Goal: Contribute content: Contribute content

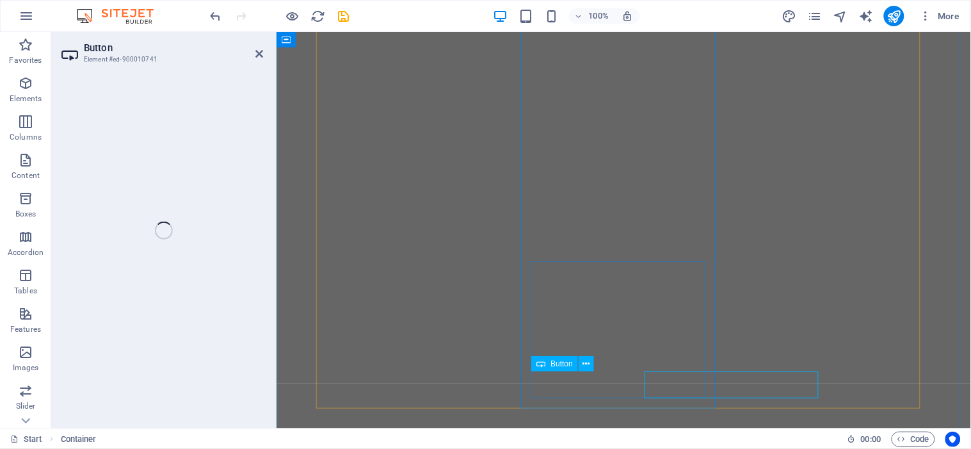
click at [590, 362] on icon at bounding box center [586, 363] width 7 height 13
select select
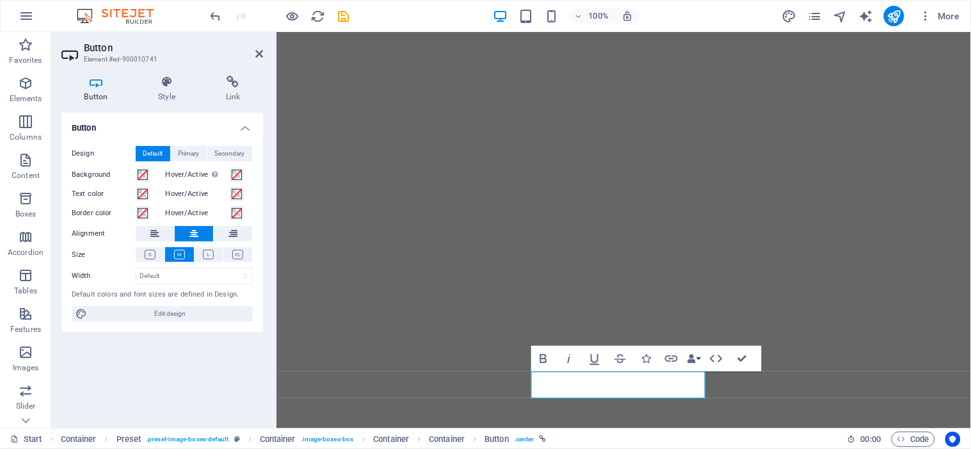
click at [239, 86] on icon at bounding box center [233, 82] width 60 height 13
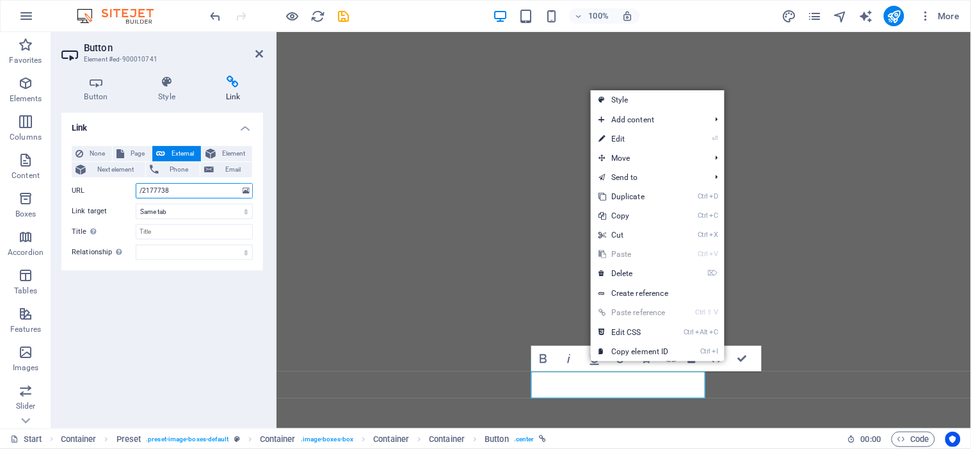
drag, startPoint x: 179, startPoint y: 186, endPoint x: 135, endPoint y: 186, distance: 44.2
click at [136, 186] on input "/2177738" at bounding box center [194, 190] width 117 height 15
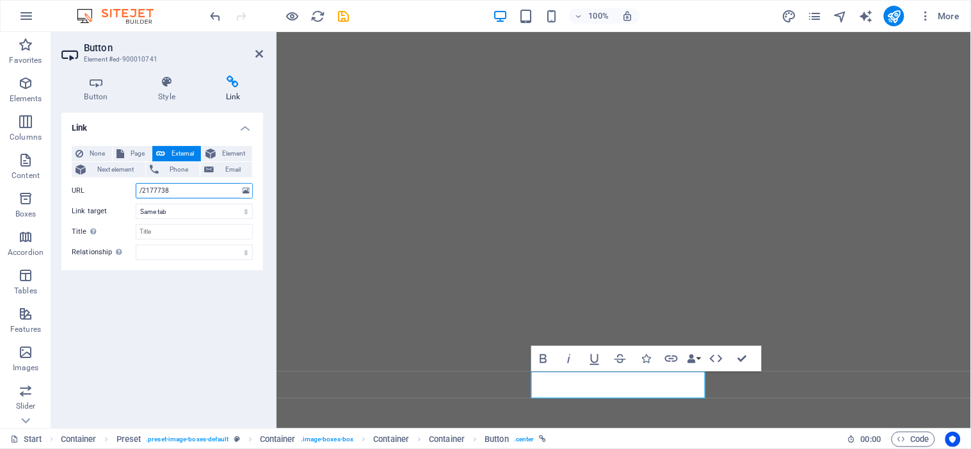
paste input "[URL][PERSON_NAME][DOMAIN_NAME]"
type input "[URL][PERSON_NAME][DOMAIN_NAME]"
click at [184, 209] on select "New tab Same tab Overlay" at bounding box center [194, 211] width 117 height 15
select select "blank"
click at [136, 204] on select "New tab Same tab Overlay" at bounding box center [194, 211] width 117 height 15
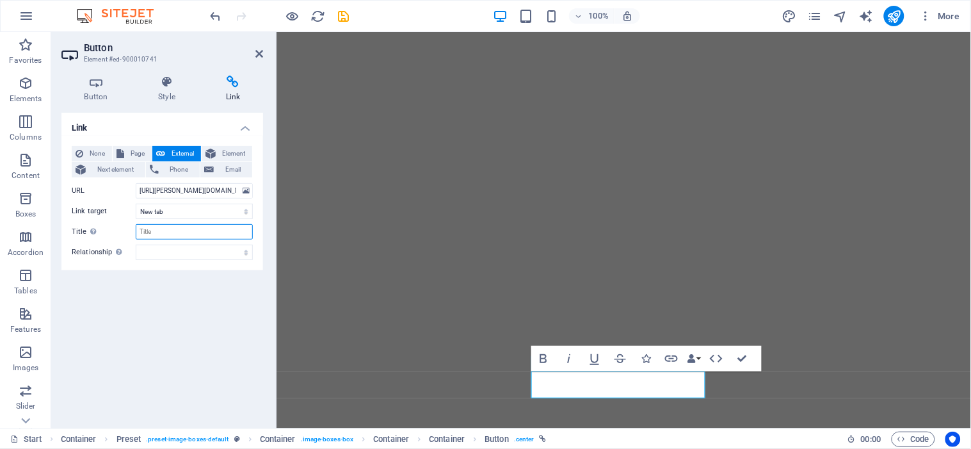
click at [170, 229] on input "Title Additional link description, should not be the same as the link text. The…" at bounding box center [194, 231] width 117 height 15
type input "L"
drag, startPoint x: 161, startPoint y: 234, endPoint x: 122, endPoint y: 243, distance: 40.7
click at [122, 243] on div "None Page External Element Next element Phone Email Page Start All Destinations…" at bounding box center [162, 203] width 181 height 114
type input "Please contact us by Line."
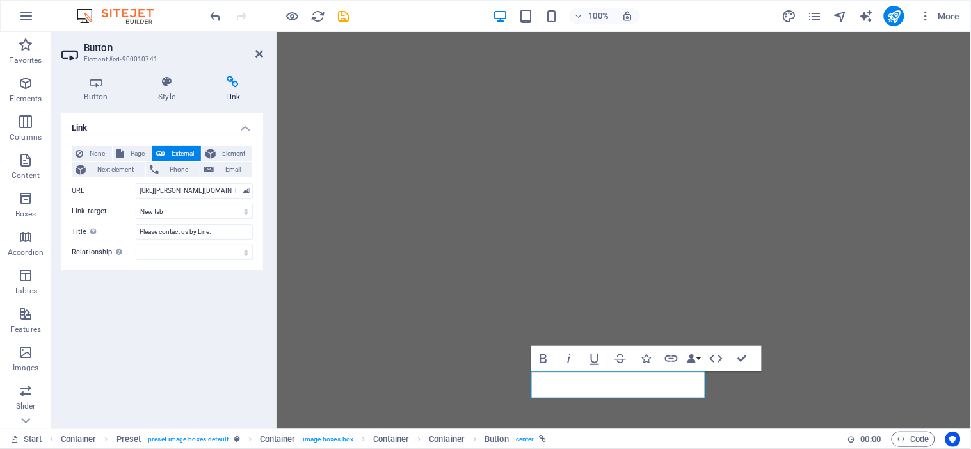
click at [256, 49] on icon at bounding box center [260, 54] width 8 height 10
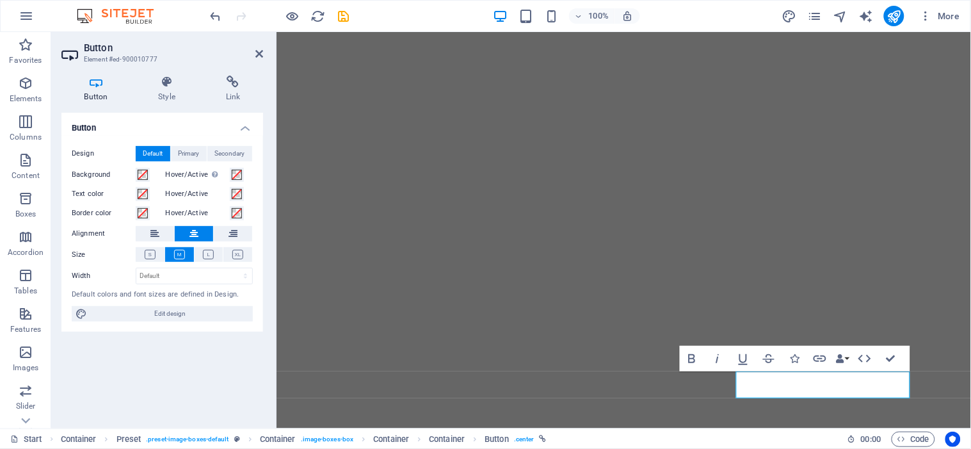
click at [227, 92] on h4 "Link" at bounding box center [233, 89] width 60 height 27
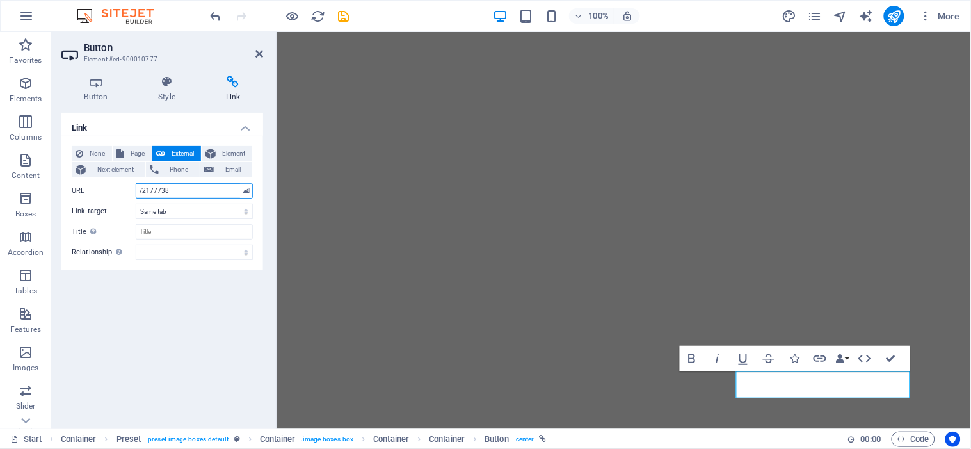
drag, startPoint x: 177, startPoint y: 194, endPoint x: 118, endPoint y: 196, distance: 58.9
click at [118, 196] on div "URL /2177738" at bounding box center [162, 190] width 181 height 15
paste input "[URL][PERSON_NAME][DOMAIN_NAME]"
type input "[URL][PERSON_NAME][DOMAIN_NAME]"
click at [180, 208] on select "New tab Same tab Overlay" at bounding box center [194, 211] width 117 height 15
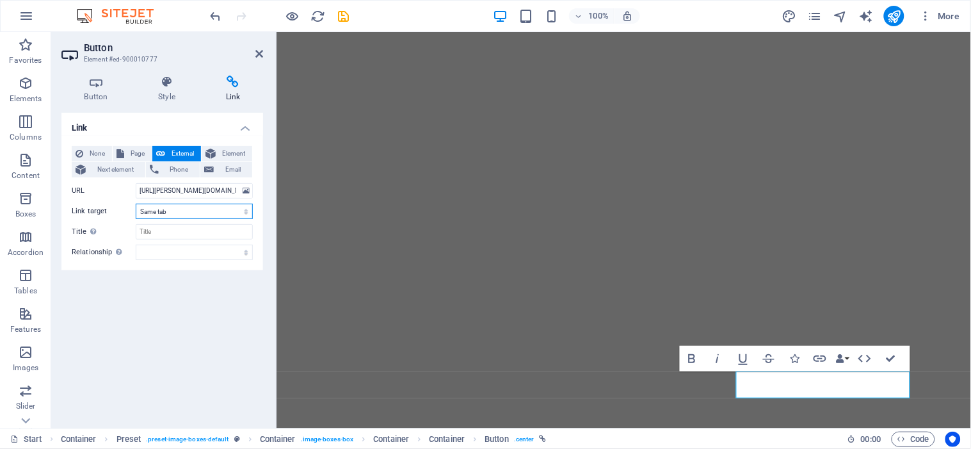
select select "blank"
click at [136, 204] on select "New tab Same tab Overlay" at bounding box center [194, 211] width 117 height 15
click at [175, 231] on input "Title Additional link description, should not be the same as the link text. The…" at bounding box center [194, 231] width 117 height 15
type input "Please contact us by Line."
click at [260, 54] on icon at bounding box center [260, 54] width 8 height 10
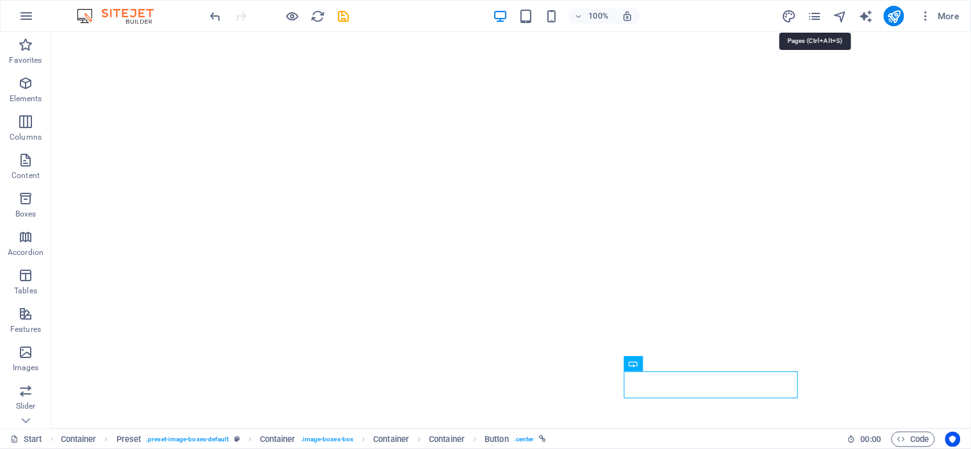
click at [818, 17] on icon "pages" at bounding box center [814, 16] width 15 height 15
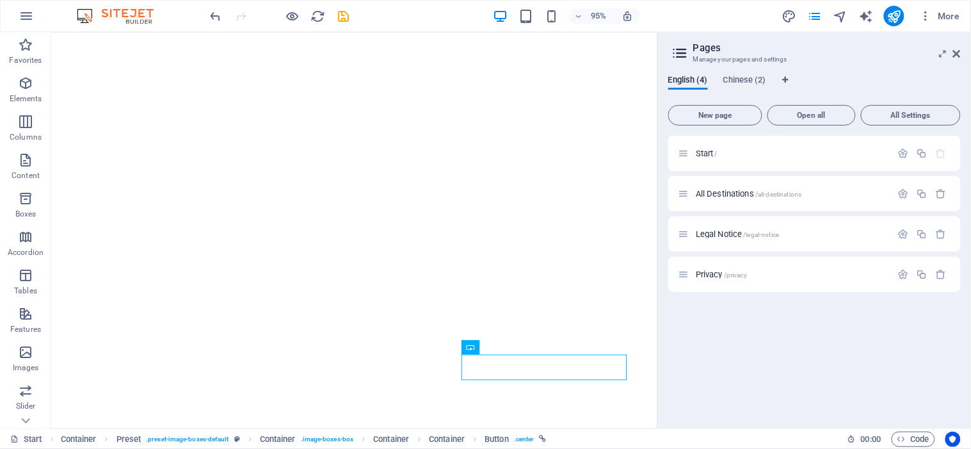
click at [750, 77] on span "Chinese (2)" at bounding box center [745, 81] width 43 height 18
click at [709, 147] on div "Start /" at bounding box center [785, 153] width 213 height 15
click at [711, 149] on span "Start /" at bounding box center [707, 154] width 22 height 10
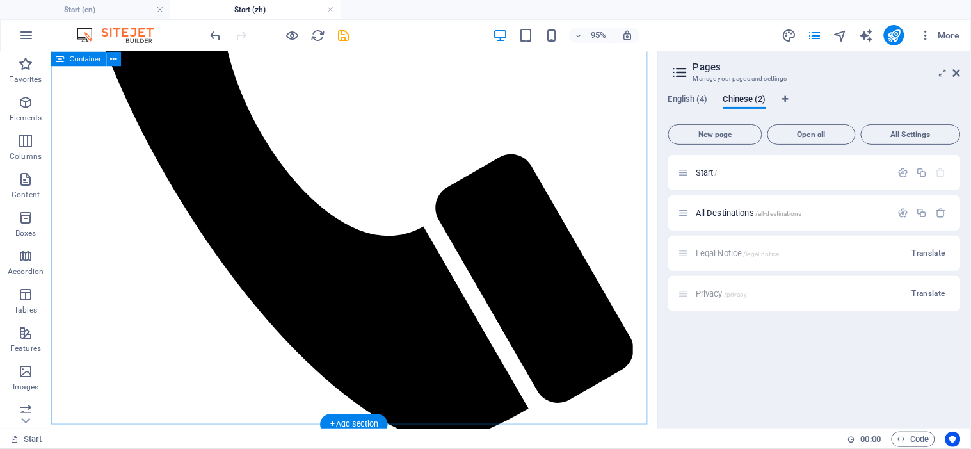
scroll to position [980, 0]
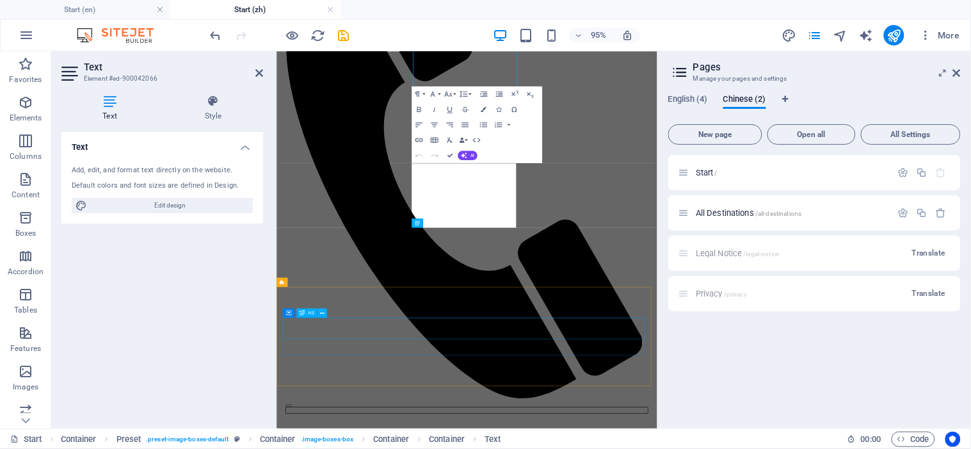
scroll to position [1212, 0]
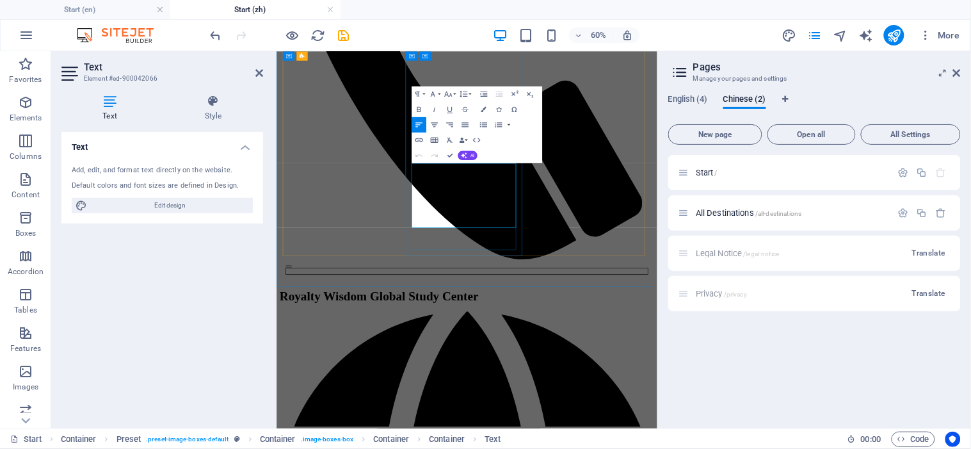
drag, startPoint x: 581, startPoint y: 328, endPoint x: 574, endPoint y: 331, distance: 7.7
drag, startPoint x: 639, startPoint y: 327, endPoint x: 631, endPoint y: 330, distance: 8.6
drag, startPoint x: 651, startPoint y: 337, endPoint x: 644, endPoint y: 335, distance: 7.5
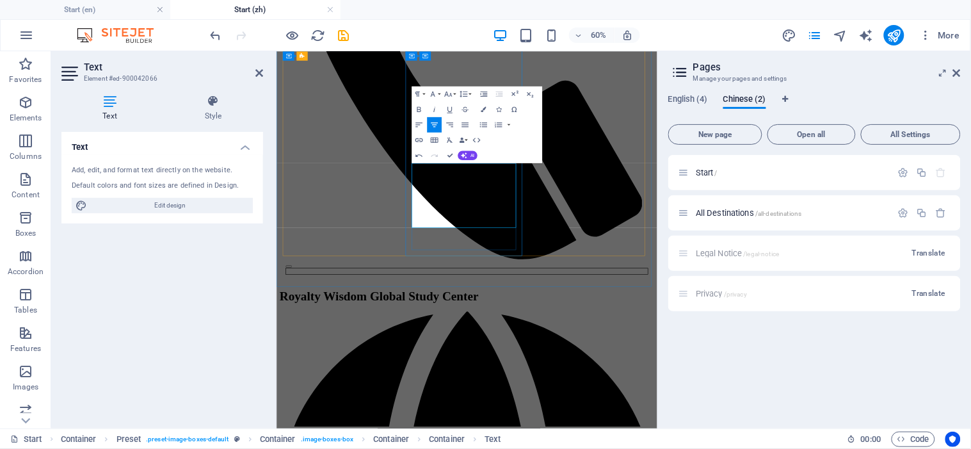
click at [259, 73] on icon at bounding box center [260, 73] width 8 height 10
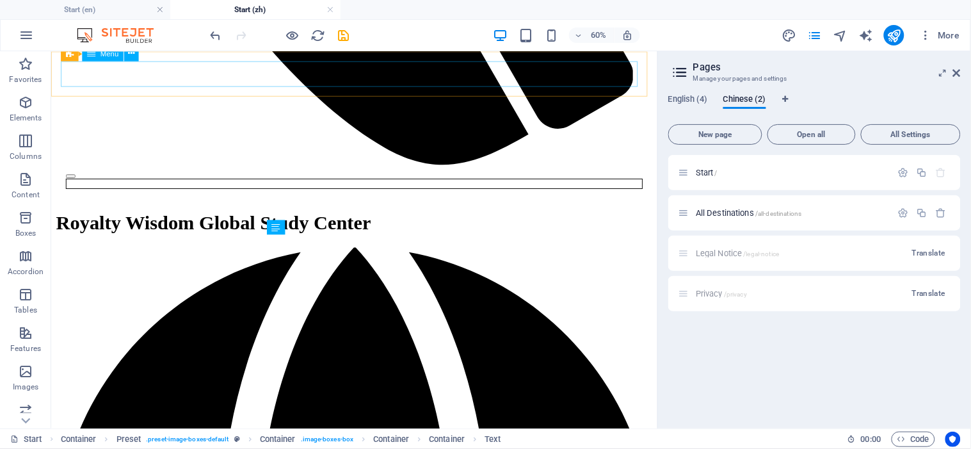
scroll to position [980, 0]
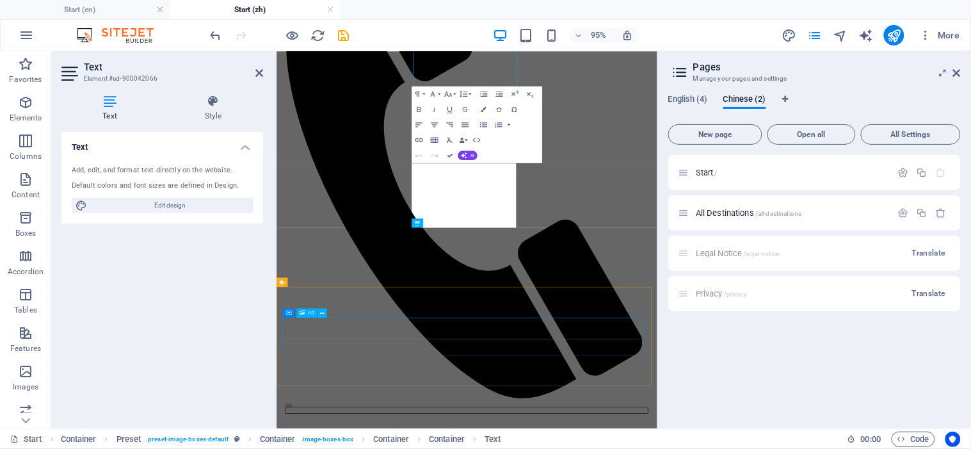
scroll to position [1212, 0]
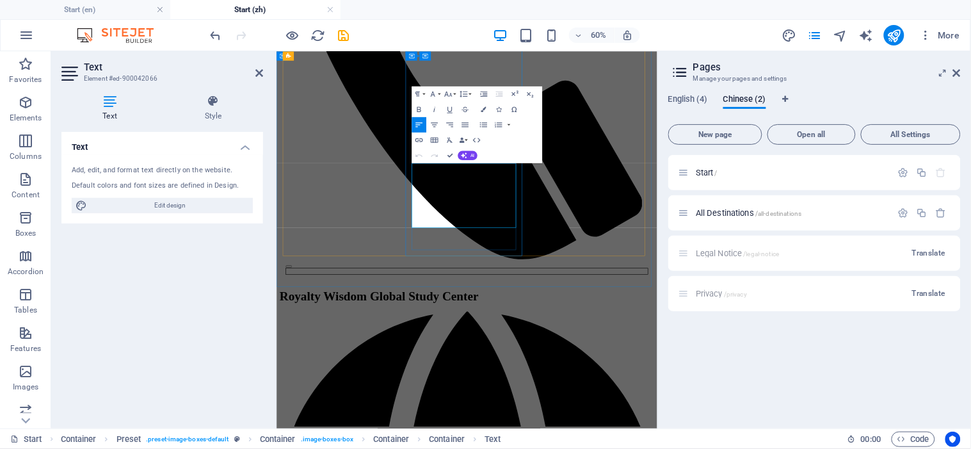
click at [257, 72] on icon at bounding box center [260, 73] width 8 height 10
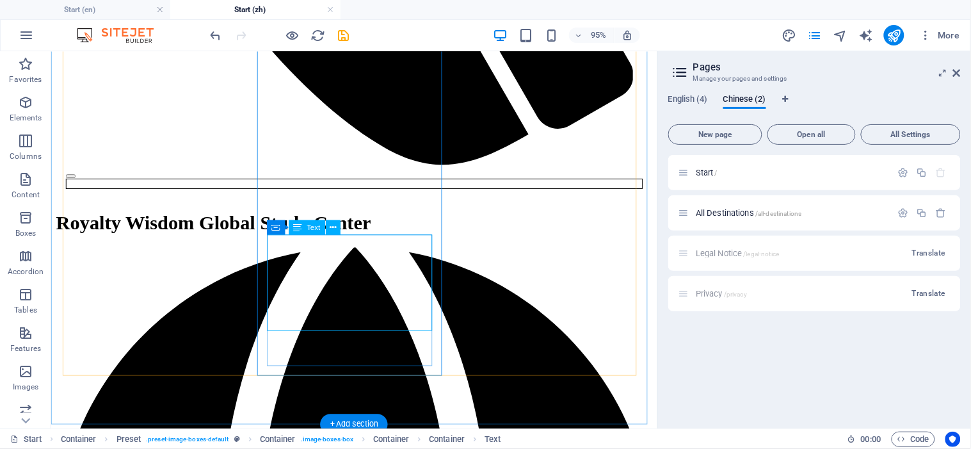
scroll to position [980, 0]
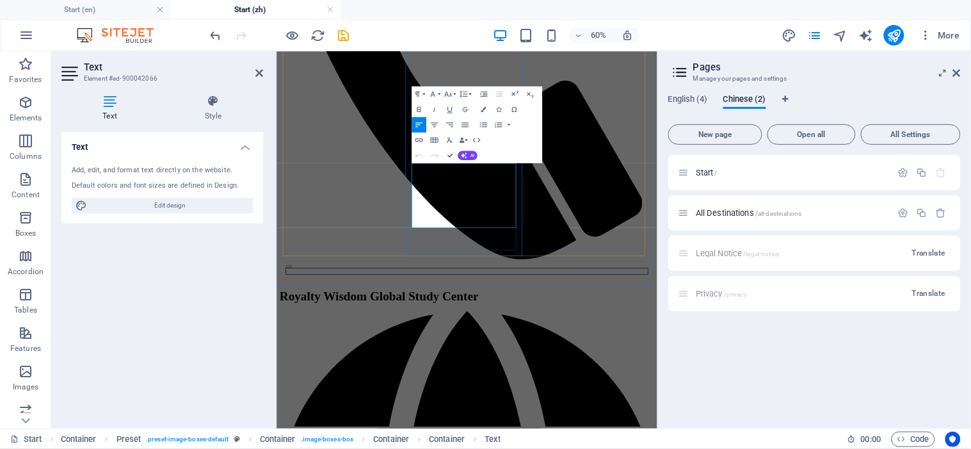
click at [708, 352] on div "Start / All Destinations /all-destinations Legal Notice /legal-notice Translate…" at bounding box center [815, 286] width 293 height 263
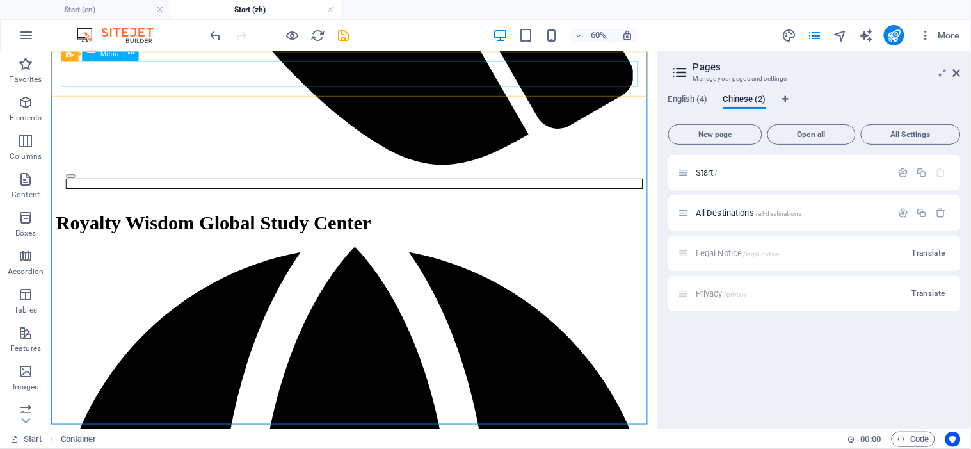
scroll to position [980, 0]
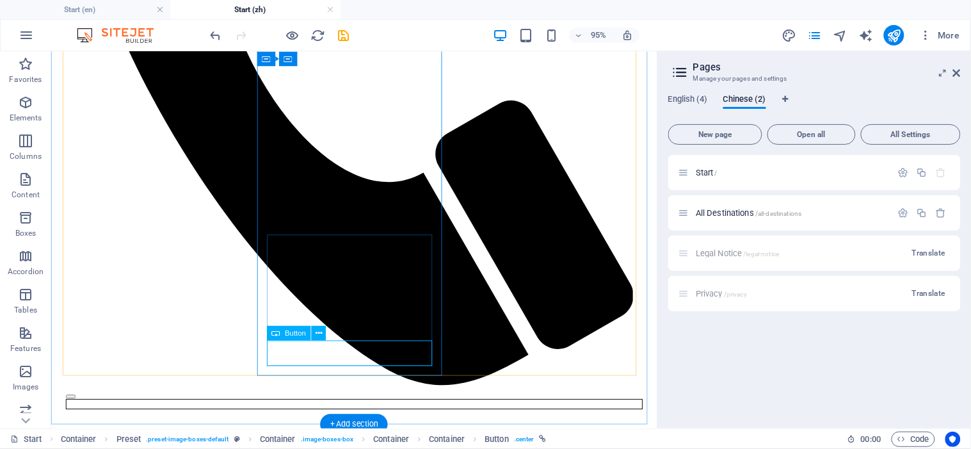
click at [319, 330] on icon at bounding box center [319, 333] width 6 height 13
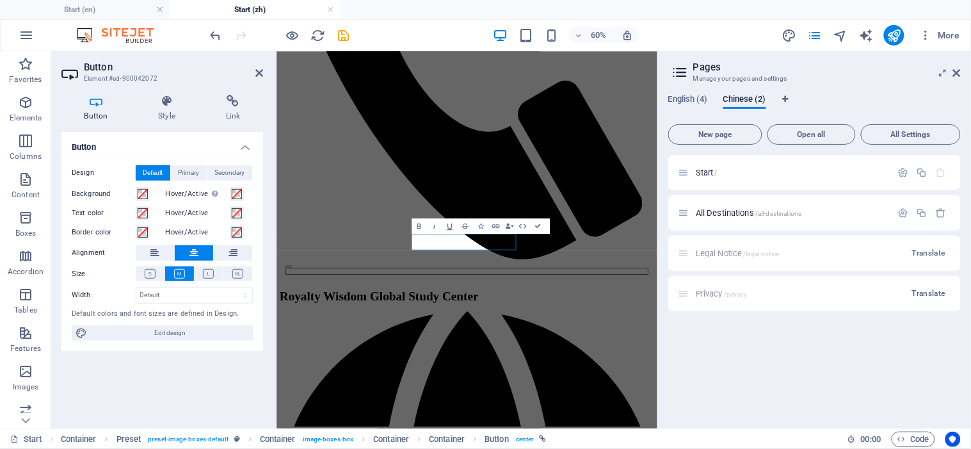
click at [237, 108] on h4 "Link" at bounding box center [233, 108] width 60 height 27
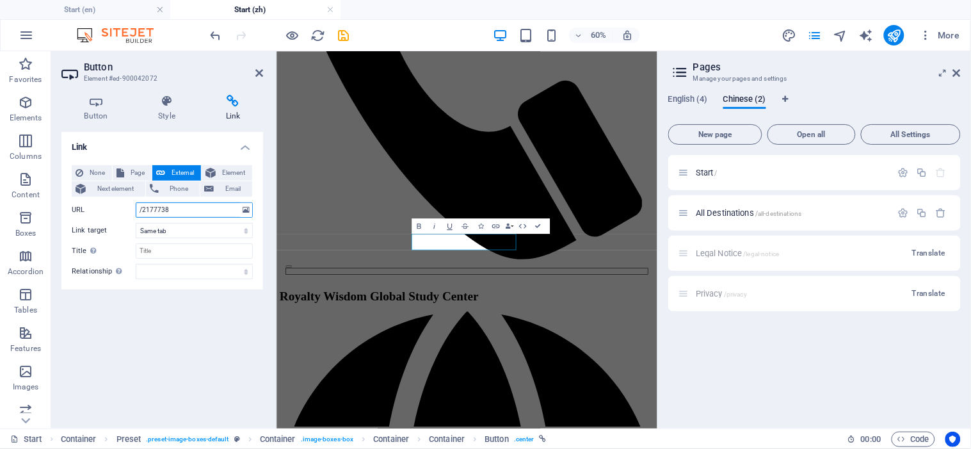
drag, startPoint x: 180, startPoint y: 206, endPoint x: 138, endPoint y: 211, distance: 42.0
click at [130, 211] on div "URL /2177738" at bounding box center [162, 209] width 181 height 15
paste input "[URL][PERSON_NAME][DOMAIN_NAME]"
type input "[URL][PERSON_NAME][DOMAIN_NAME]"
click at [190, 232] on select "New tab Same tab Overlay" at bounding box center [194, 230] width 117 height 15
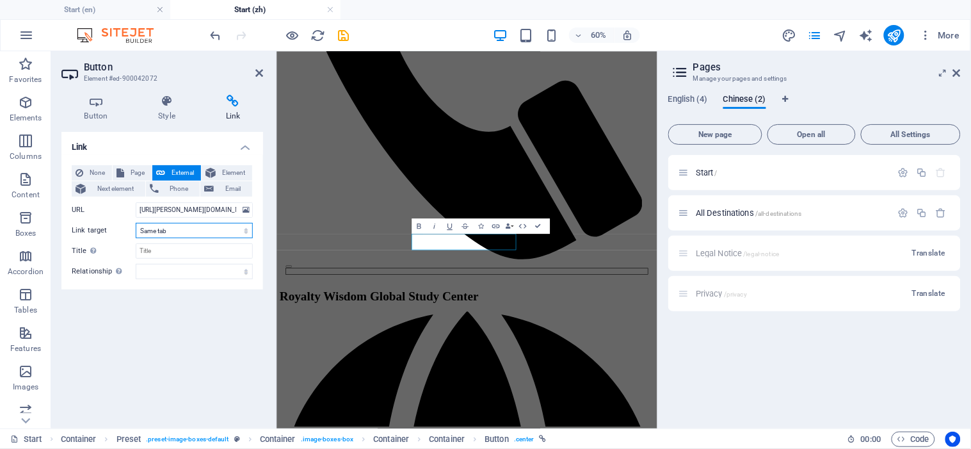
select select "blank"
click at [136, 223] on select "New tab Same tab Overlay" at bounding box center [194, 230] width 117 height 15
click at [174, 250] on input "Title Additional link description, should not be the same as the link text. The…" at bounding box center [194, 250] width 117 height 15
type input "f"
drag, startPoint x: 228, startPoint y: 255, endPoint x: 118, endPoint y: 264, distance: 110.5
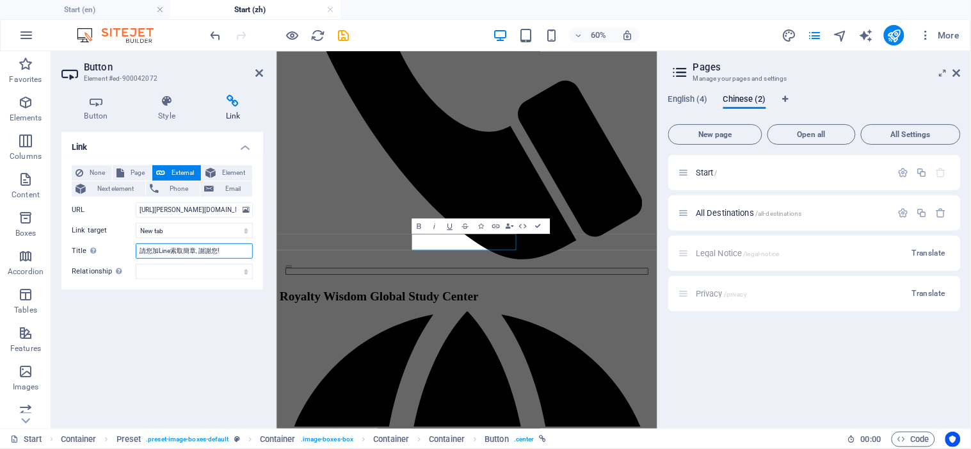
click at [118, 264] on div "None Page External Element Next element Phone Email Page Start All Destinations…" at bounding box center [162, 222] width 181 height 114
type input "請您加Line索取簡章, 謝謝您!"
click at [259, 72] on icon at bounding box center [260, 73] width 8 height 10
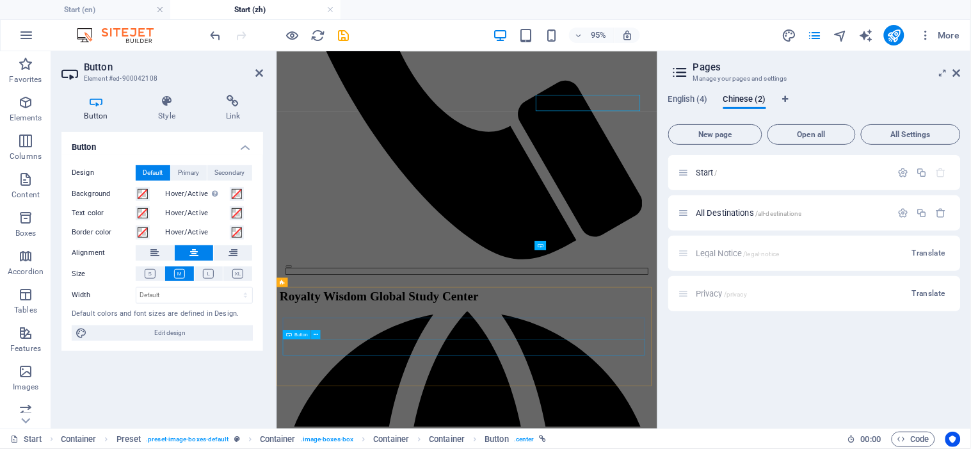
click at [234, 111] on h4 "Link" at bounding box center [233, 108] width 60 height 27
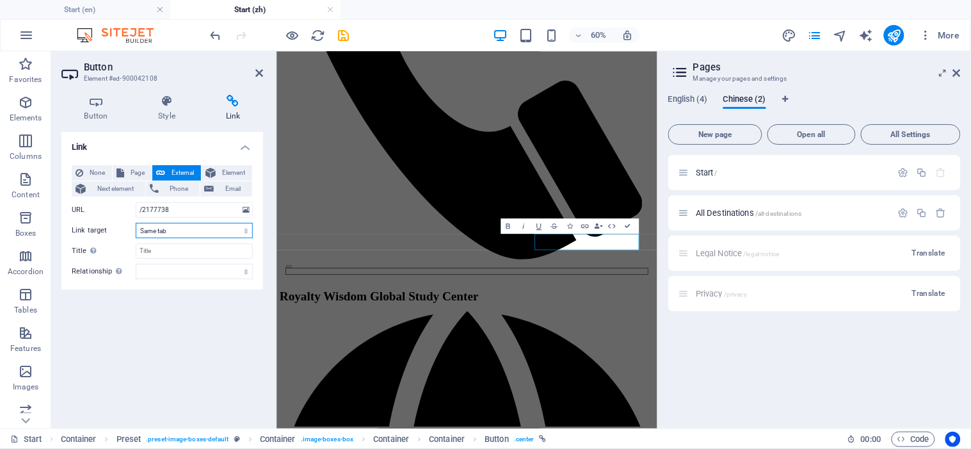
click at [173, 234] on select "New tab Same tab Overlay" at bounding box center [194, 230] width 117 height 15
select select "blank"
click at [136, 223] on select "New tab Same tab Overlay" at bounding box center [194, 230] width 117 height 15
click at [172, 248] on input "Title Additional link description, should not be the same as the link text. The…" at bounding box center [194, 250] width 117 height 15
paste input "請您加Line索取簡章, 謝謝您!"
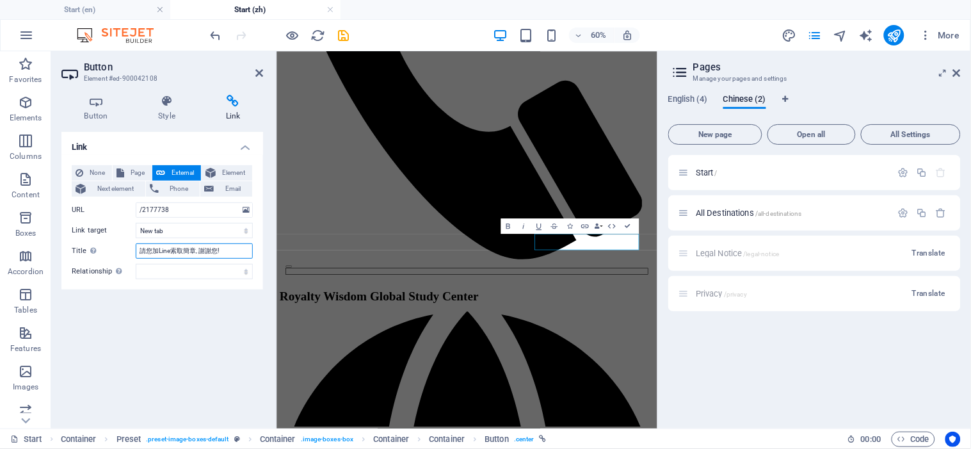
type input "請您加Line索取簡章, 謝謝您!"
drag, startPoint x: 174, startPoint y: 209, endPoint x: 126, endPoint y: 211, distance: 47.4
click at [126, 211] on div "URL /2177738" at bounding box center [162, 209] width 181 height 15
paste input "[URL][PERSON_NAME][DOMAIN_NAME]"
type input "[URL][PERSON_NAME][DOMAIN_NAME]"
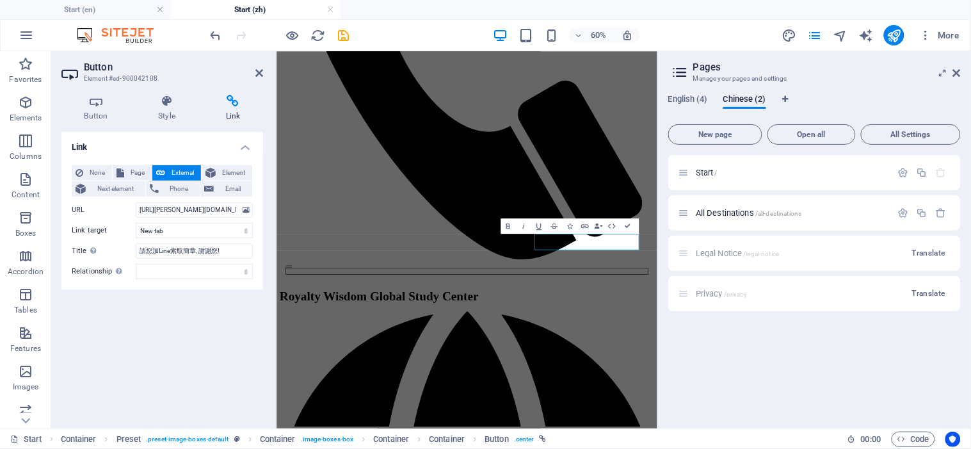
click at [196, 346] on div "Link None Page External Element Next element Phone Email Page Start All Destina…" at bounding box center [162, 275] width 202 height 286
click at [259, 72] on icon at bounding box center [260, 73] width 8 height 10
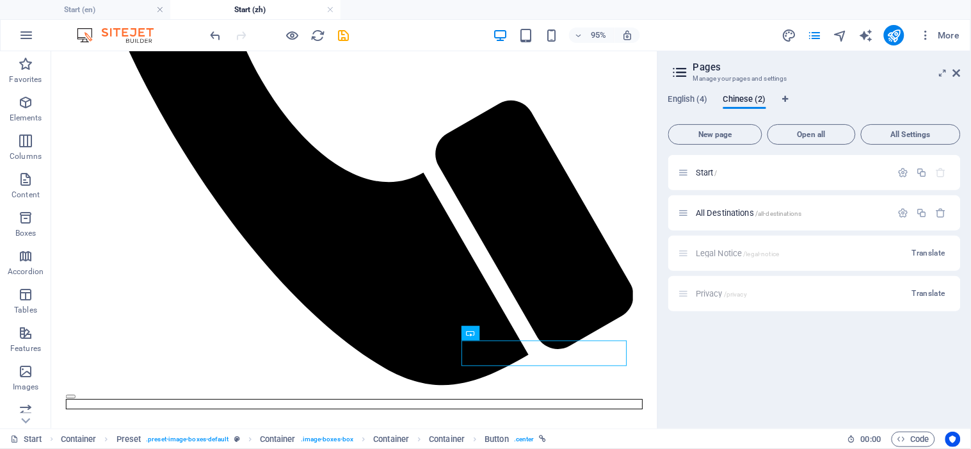
click at [961, 74] on icon at bounding box center [957, 73] width 8 height 10
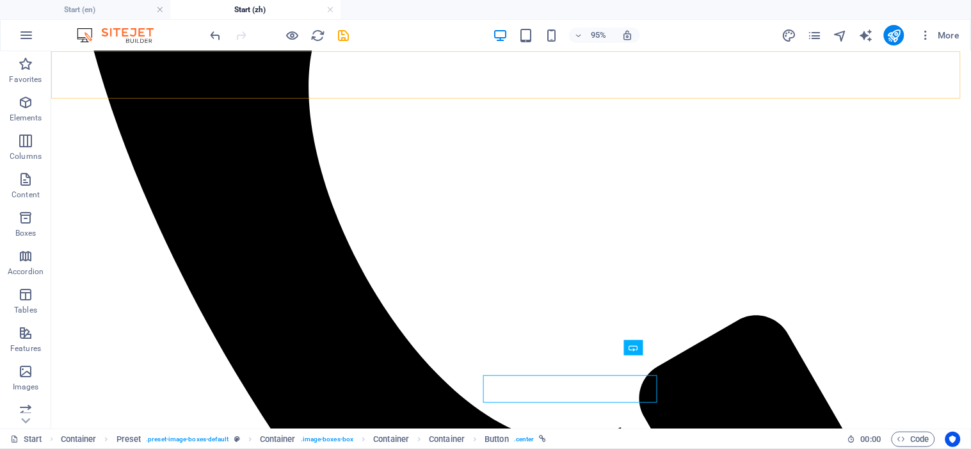
scroll to position [961, 0]
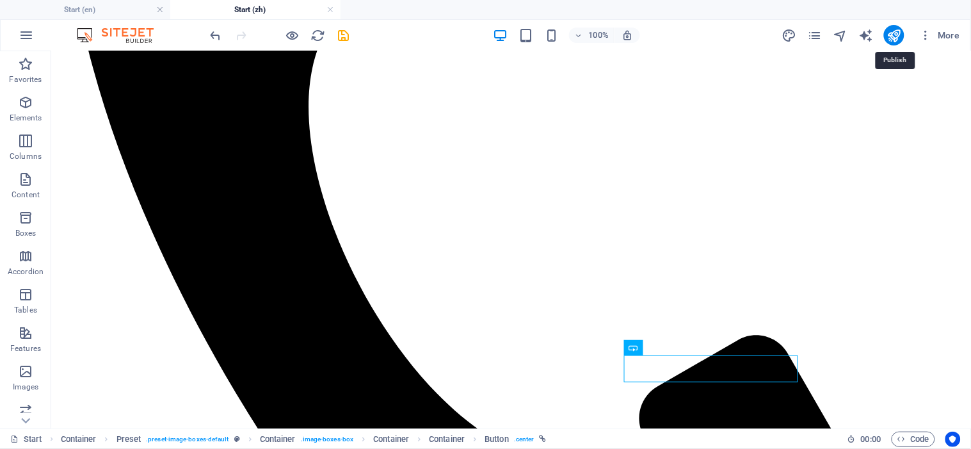
click at [895, 37] on icon "publish" at bounding box center [894, 35] width 15 height 15
checkbox input "false"
